Goal: Book appointment/travel/reservation

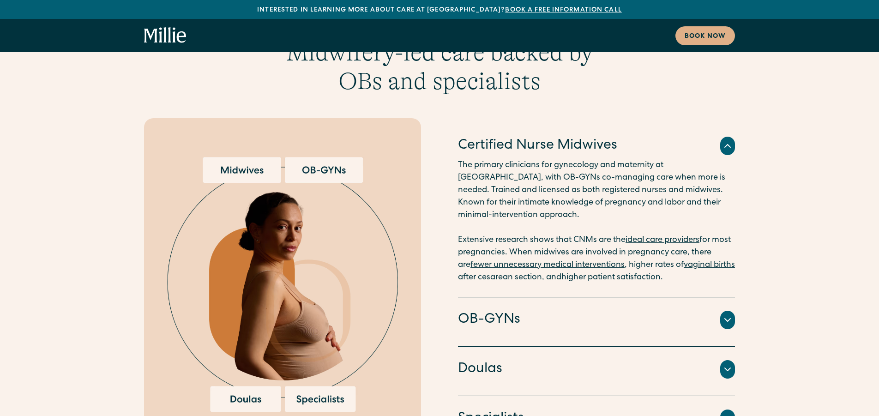
scroll to position [1784, 0]
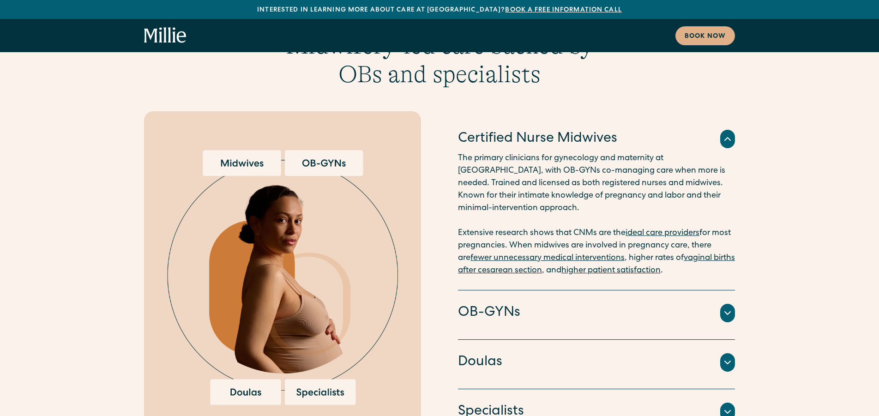
click at [727, 307] on icon at bounding box center [727, 312] width 11 height 11
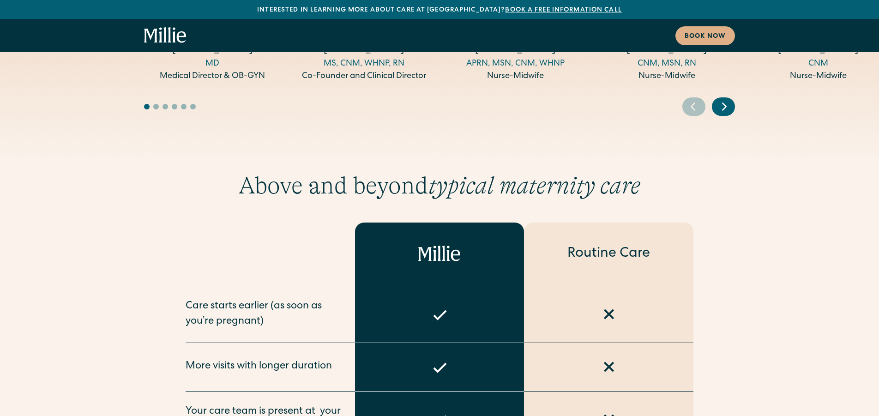
scroll to position [3214, 0]
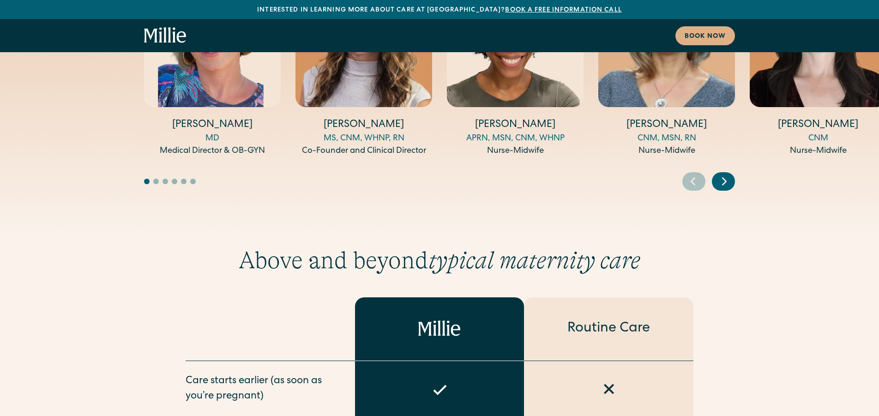
click at [170, 39] on icon "home" at bounding box center [169, 34] width 3 height 15
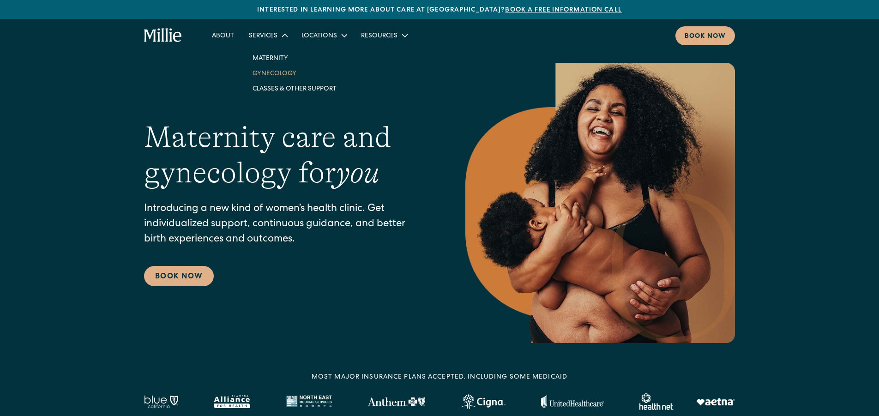
click at [277, 75] on link "Gynecology" at bounding box center [294, 73] width 99 height 15
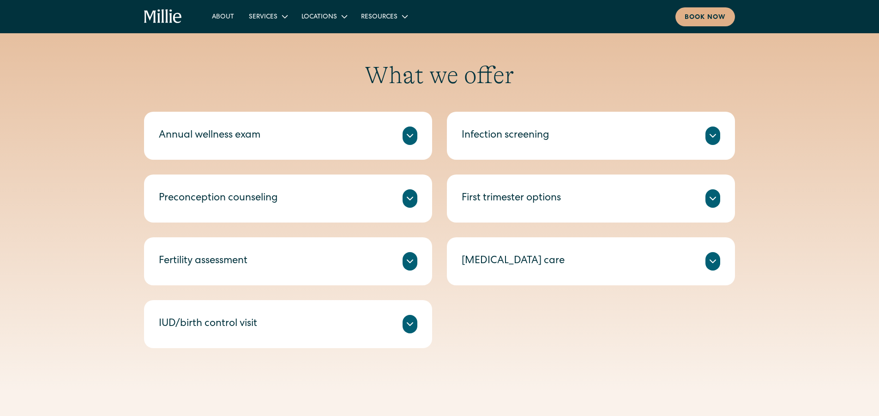
scroll to position [409, 0]
click at [409, 261] on icon at bounding box center [410, 260] width 6 height 3
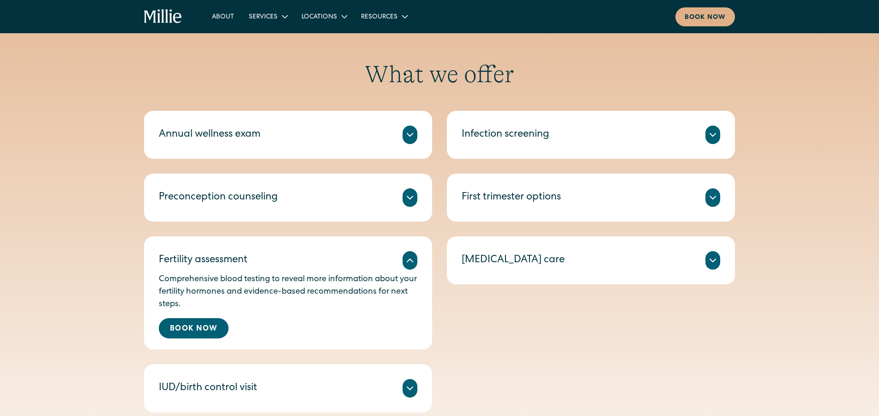
click at [409, 261] on icon at bounding box center [409, 260] width 11 height 11
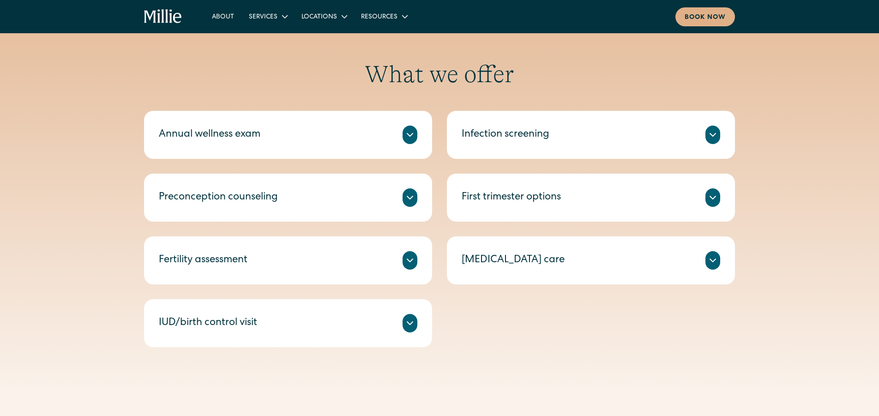
click at [408, 198] on icon at bounding box center [409, 197] width 11 height 11
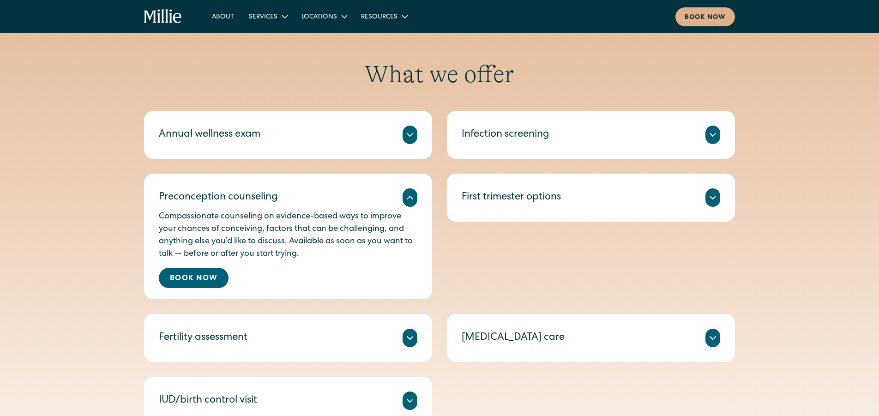
click at [407, 198] on icon at bounding box center [409, 197] width 11 height 11
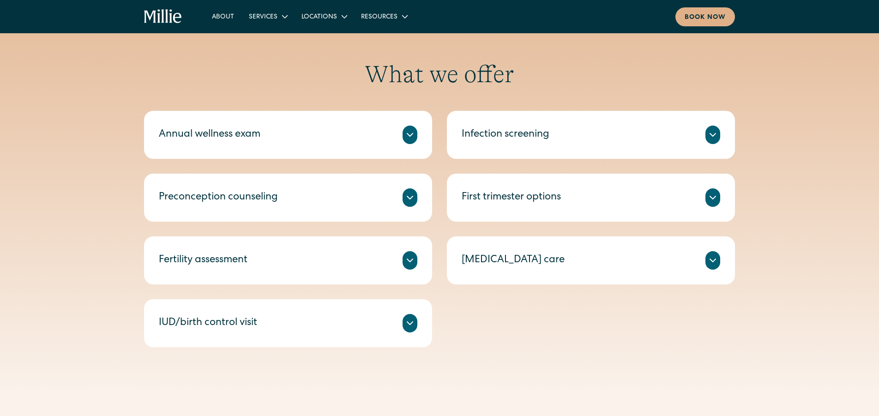
click at [408, 135] on icon at bounding box center [409, 134] width 11 height 11
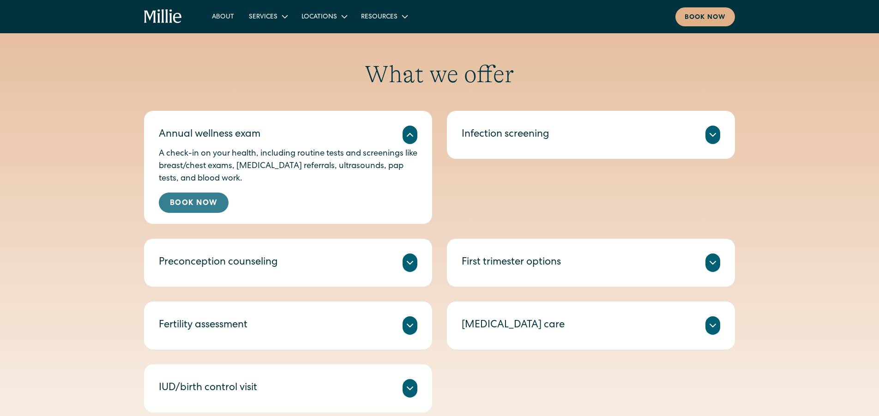
click at [198, 201] on link "Book Now" at bounding box center [194, 202] width 70 height 20
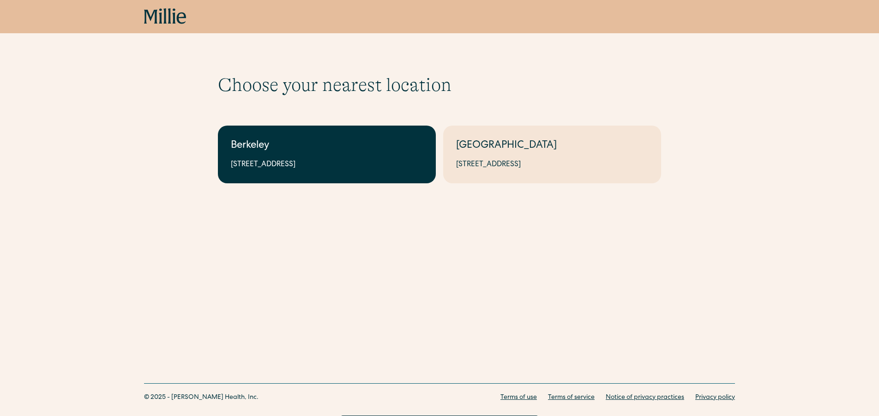
click at [318, 156] on link "Berkeley 2999 Regent St, Suite 524, Berkeley, CA 94705" at bounding box center [327, 155] width 218 height 58
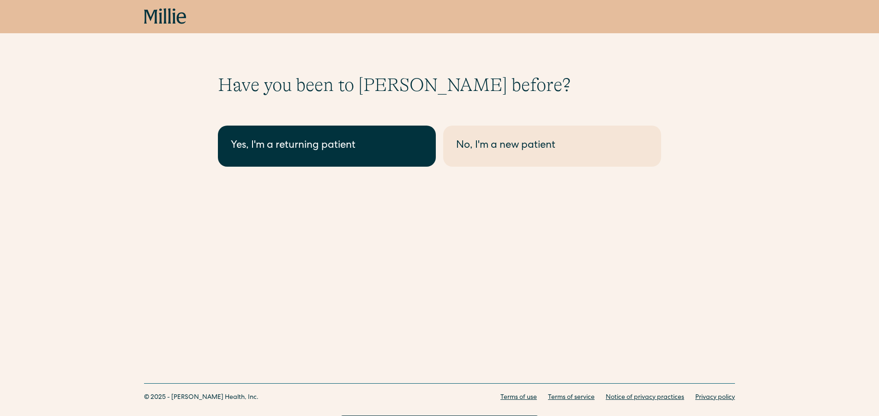
click at [336, 144] on div "Yes, I'm a returning patient" at bounding box center [327, 145] width 192 height 15
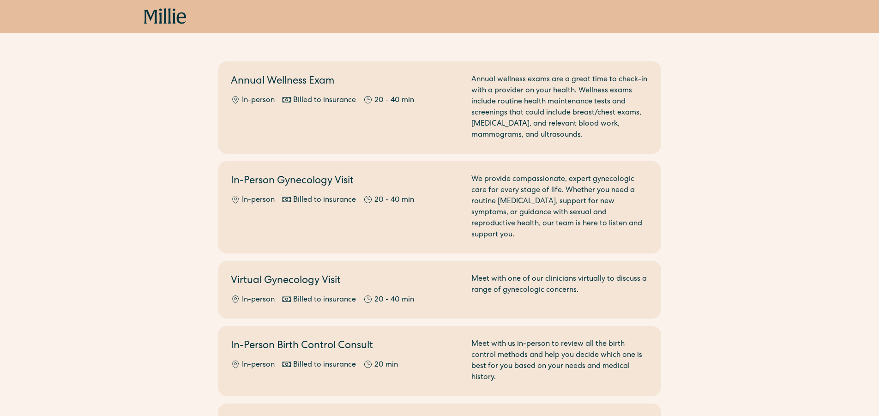
scroll to position [71, 0]
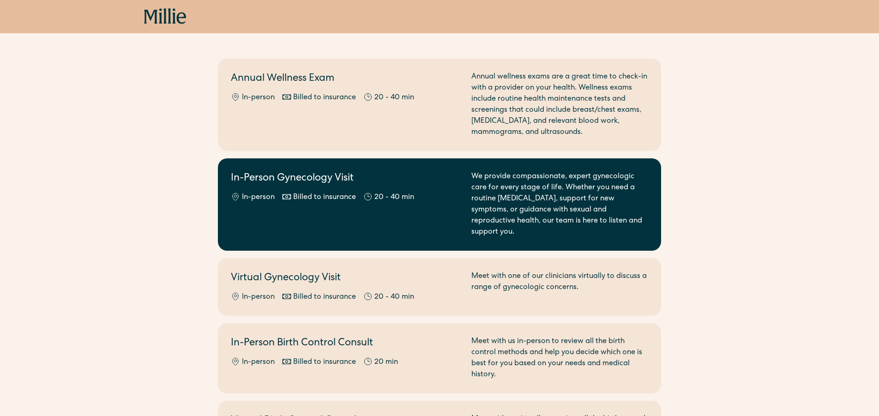
click at [368, 174] on h2 "In-Person Gynecology Visit" at bounding box center [345, 178] width 229 height 15
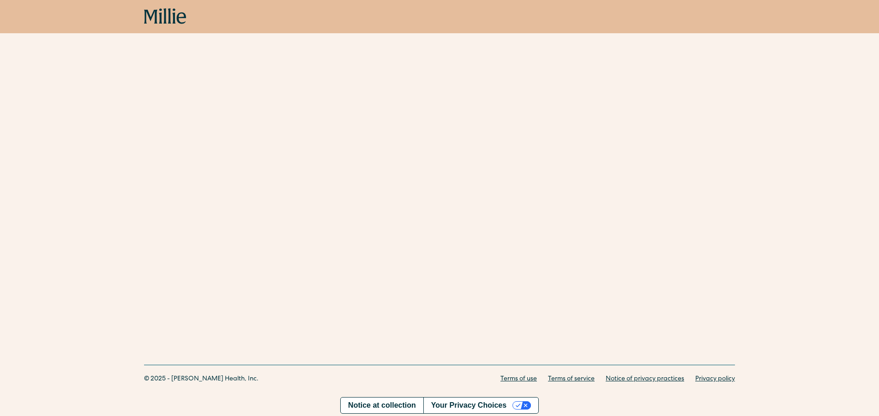
scroll to position [512, 0]
